Goal: Information Seeking & Learning: Find specific fact

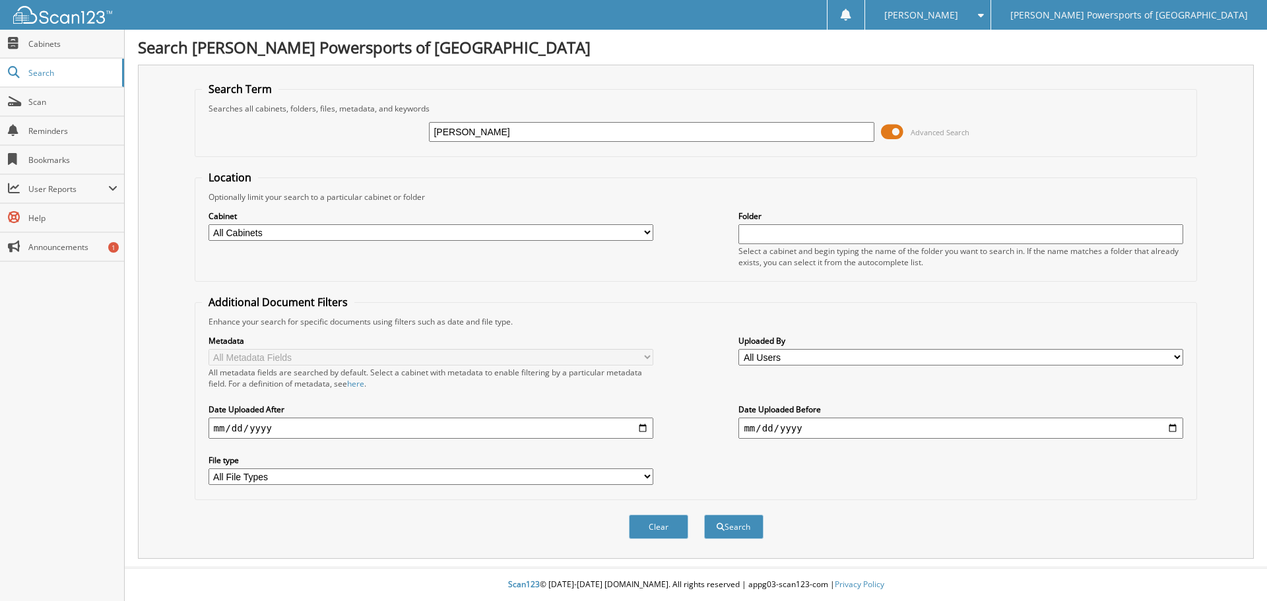
type input "[PERSON_NAME]"
click at [704, 515] on button "Search" at bounding box center [733, 527] width 59 height 24
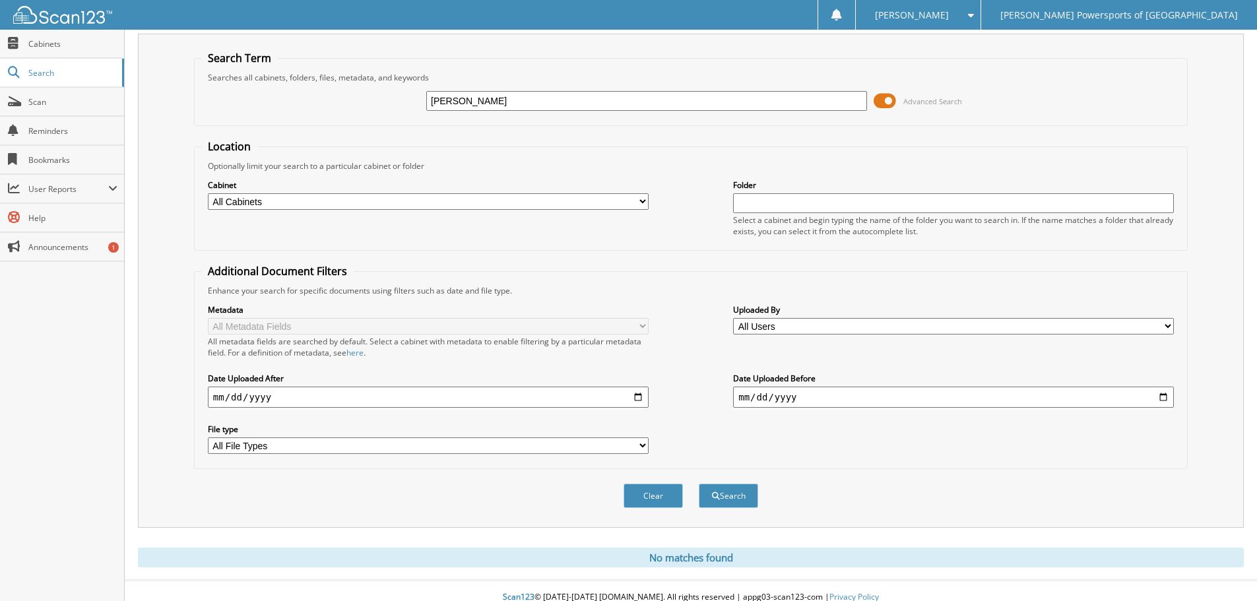
scroll to position [44, 0]
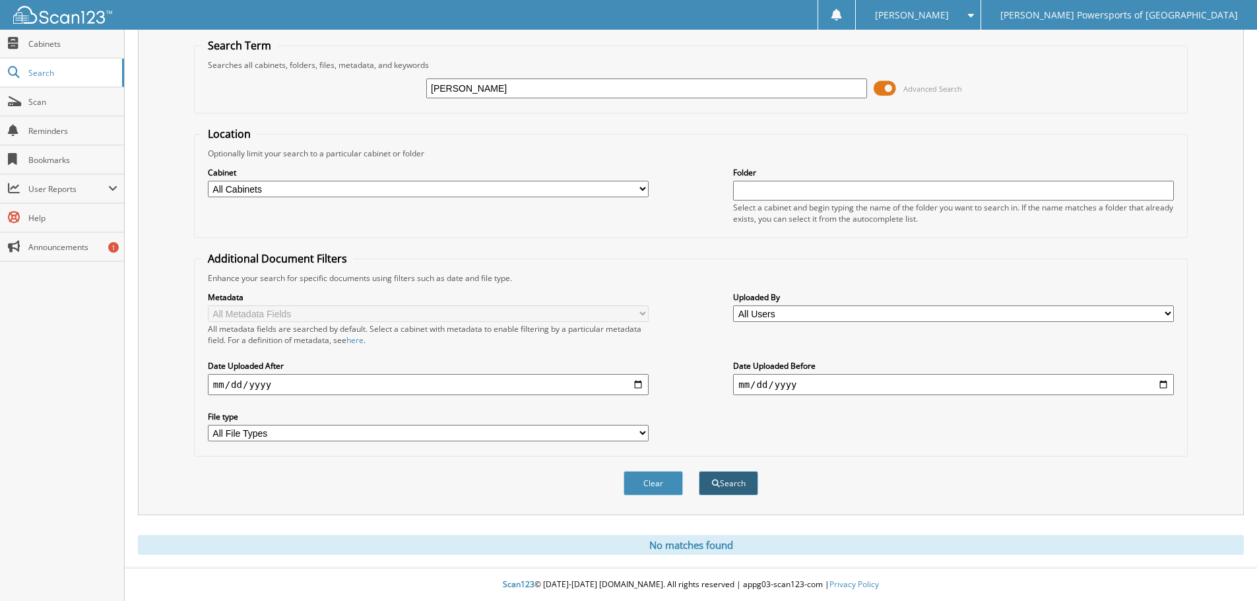
click at [733, 481] on button "Search" at bounding box center [728, 483] width 59 height 24
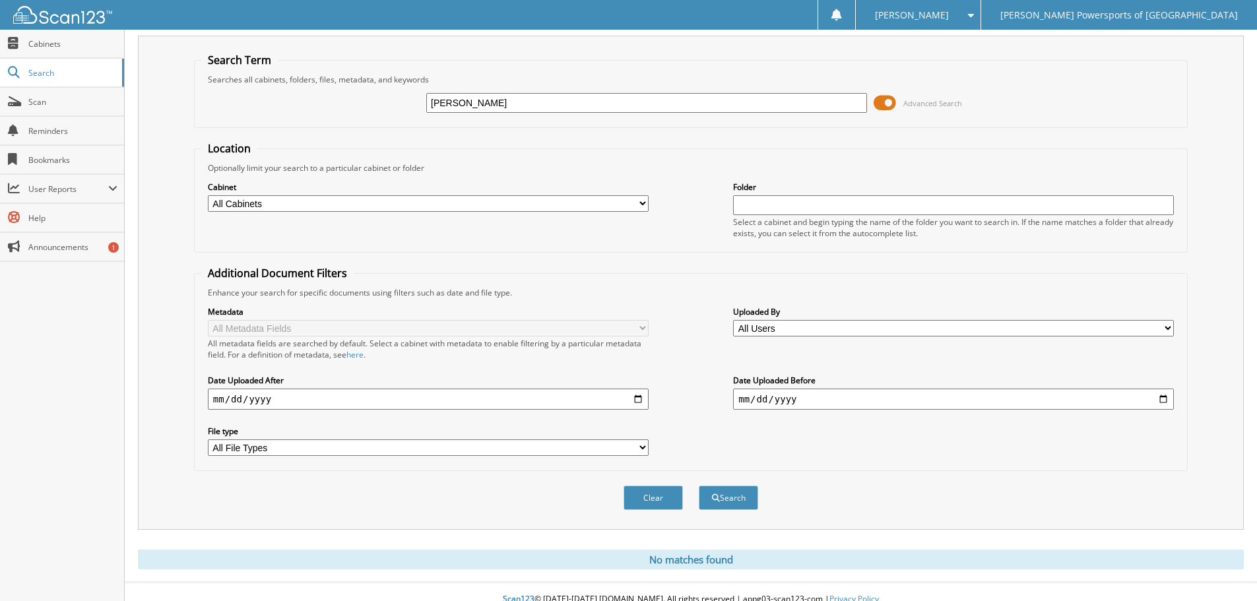
scroll to position [44, 0]
